Goal: Task Accomplishment & Management: Use online tool/utility

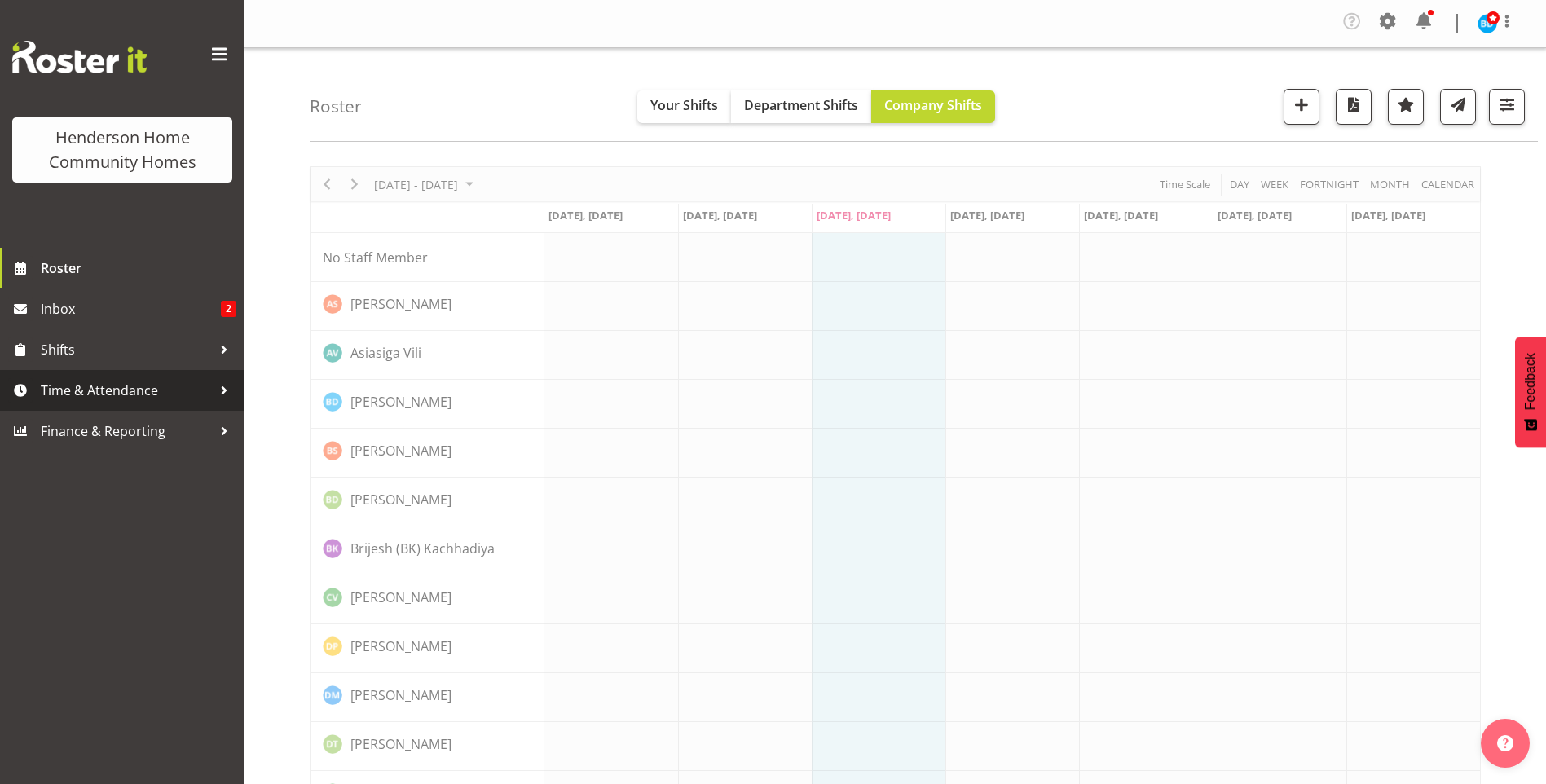
click at [138, 390] on span "Time & Attendance" at bounding box center [126, 390] width 171 height 25
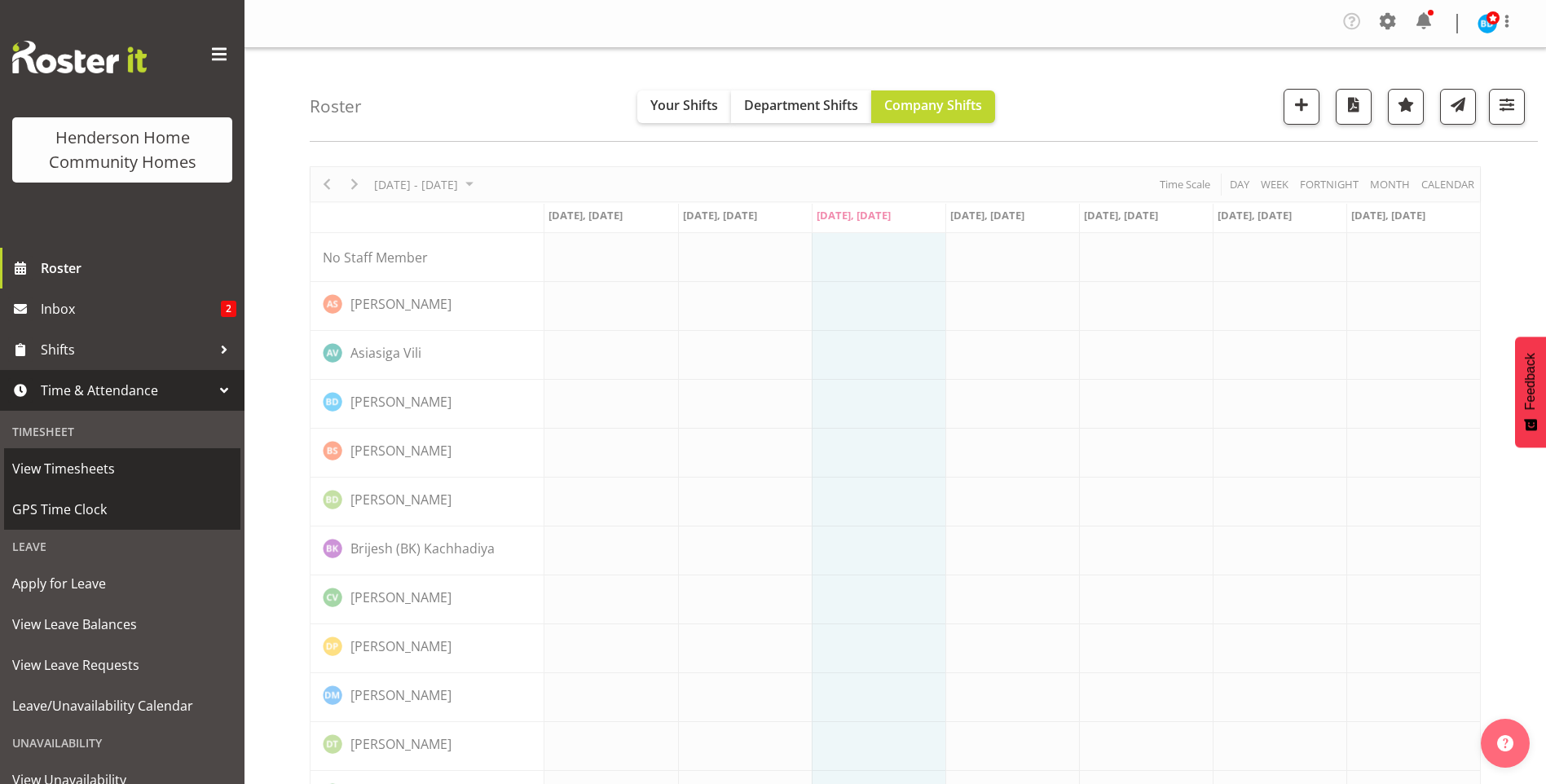
click at [79, 498] on span "GPS Time Clock" at bounding box center [121, 508] width 220 height 25
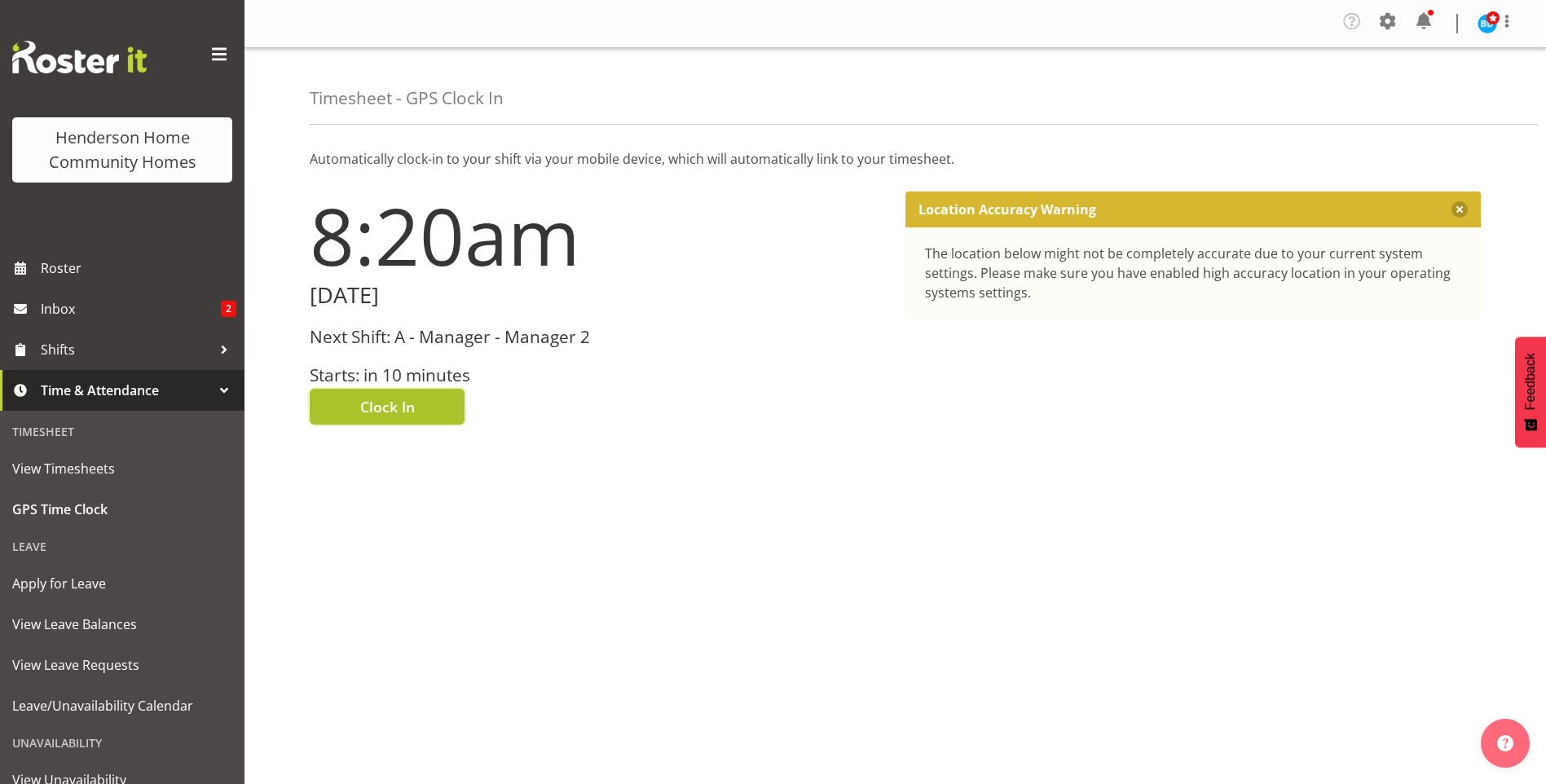
click at [390, 406] on span "Clock In" at bounding box center [387, 406] width 55 height 21
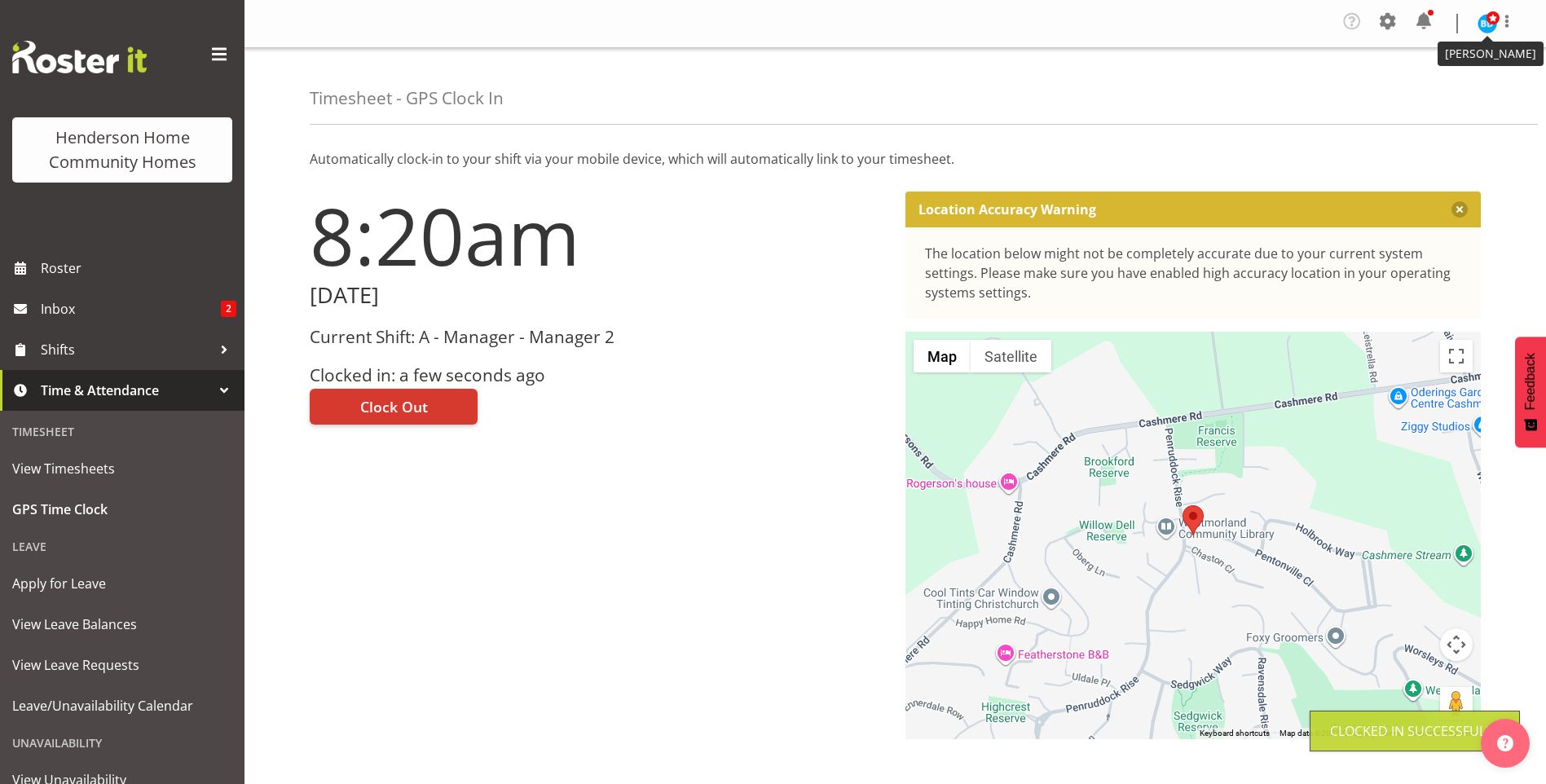
click at [1494, 26] on img at bounding box center [1487, 23] width 19 height 19
click at [1438, 84] on link "Log Out" at bounding box center [1437, 89] width 156 height 29
